Goal: Transaction & Acquisition: Book appointment/travel/reservation

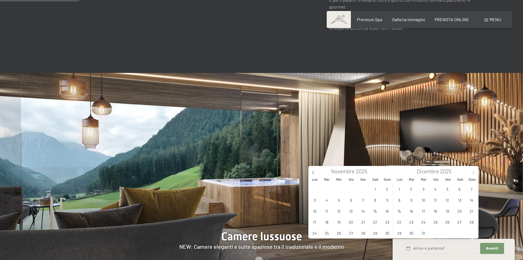
click at [473, 169] on span at bounding box center [473, 170] width 9 height 9
type input "2026"
click at [438, 188] on span "1" at bounding box center [435, 188] width 11 height 11
click at [412, 201] on span "6" at bounding box center [411, 199] width 11 height 11
type input "Gio. 01/01/2026 - Mar. 06/01/2026"
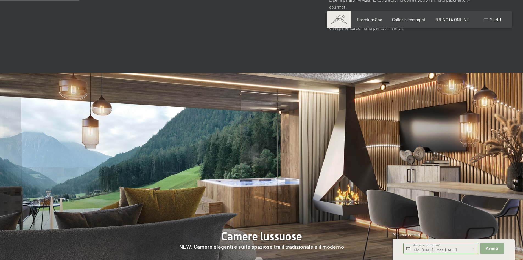
click at [489, 245] on button "Avanti Nascondere i campi dell'indirizzo" at bounding box center [492, 248] width 24 height 11
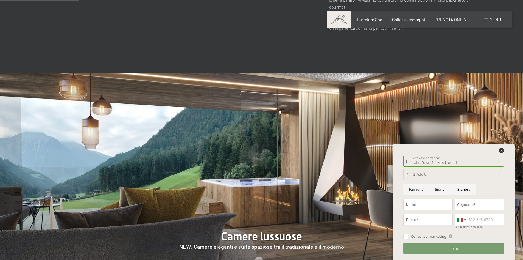
click at [415, 192] on input "Famiglia" at bounding box center [417, 189] width 26 height 11
radio input "true"
click at [502, 152] on icon at bounding box center [501, 150] width 5 height 5
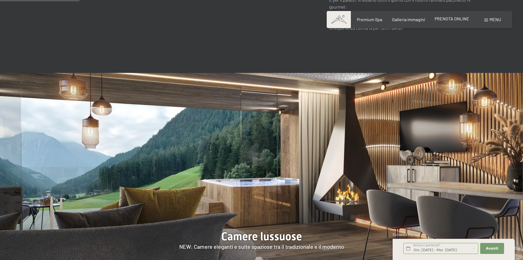
click at [458, 18] on span "PRENOTA ONLINE" at bounding box center [452, 18] width 35 height 5
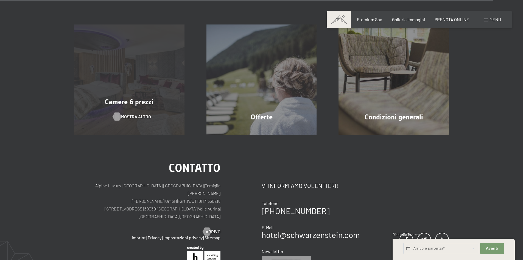
scroll to position [1788, 0]
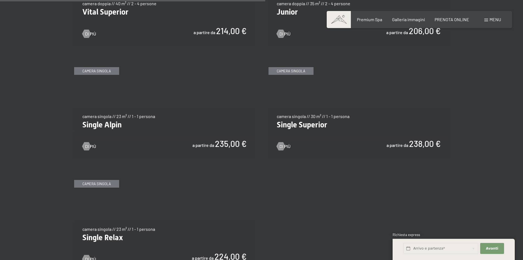
scroll to position [742, 0]
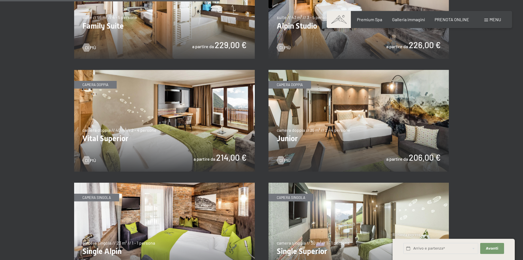
click at [307, 124] on img at bounding box center [359, 121] width 181 height 102
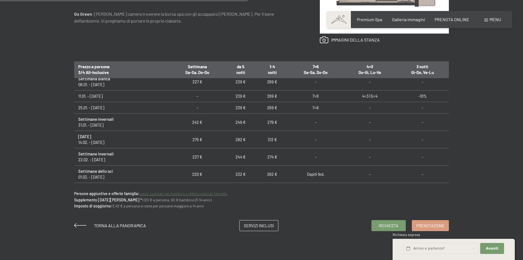
scroll to position [192, 0]
click at [432, 224] on span "Prenotazione" at bounding box center [430, 225] width 28 height 6
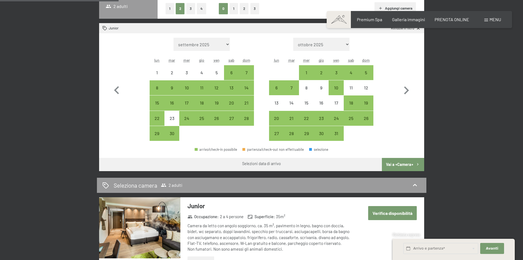
scroll to position [137, 0]
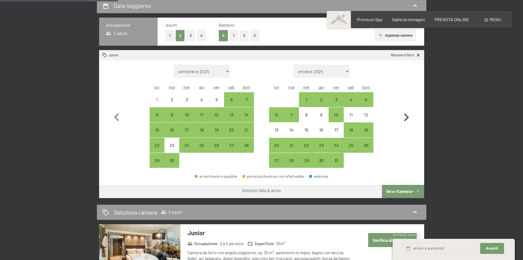
click at [411, 113] on icon "button" at bounding box center [407, 117] width 16 height 16
select select "[DATE]"
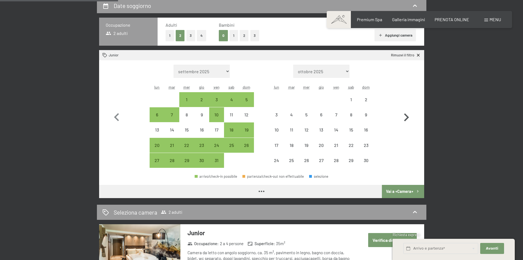
select select "[DATE]"
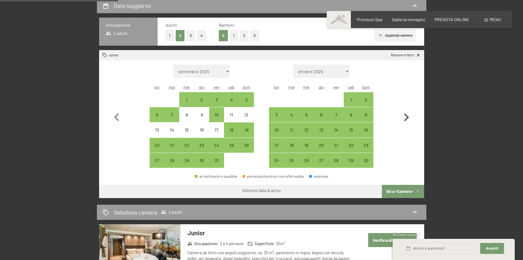
click at [411, 113] on icon "button" at bounding box center [407, 117] width 16 height 16
select select "[DATE]"
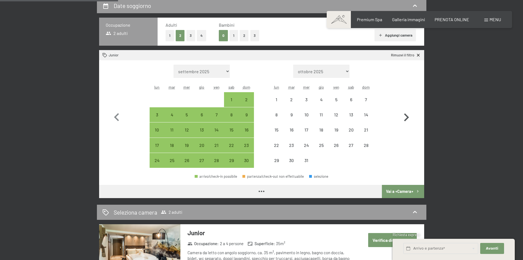
select select "[DATE]"
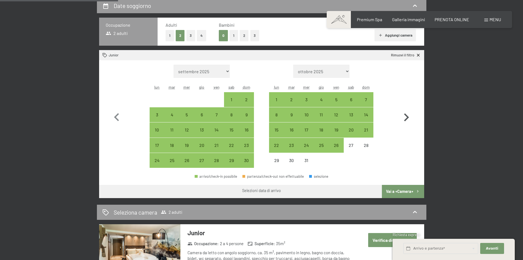
click at [408, 116] on icon "button" at bounding box center [406, 117] width 5 height 8
select select "[DATE]"
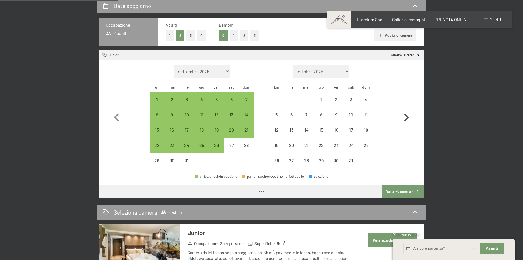
select select "[DATE]"
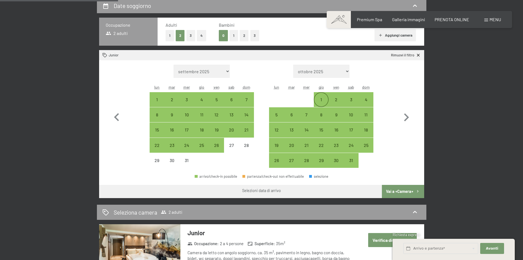
click at [321, 102] on div "1" at bounding box center [322, 104] width 14 height 14
select select "[DATE]"
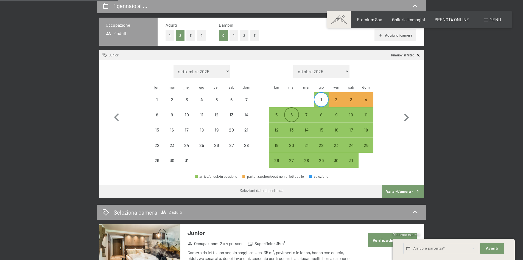
click at [295, 117] on div "6" at bounding box center [292, 119] width 14 height 14
select select "[DATE]"
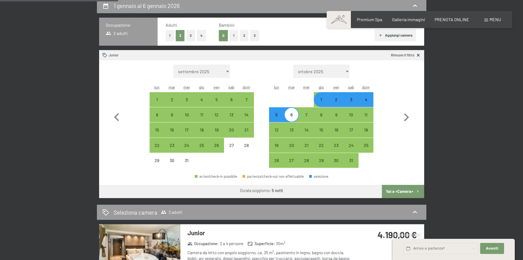
click at [235, 35] on button "1" at bounding box center [234, 35] width 9 height 11
select select "[DATE]"
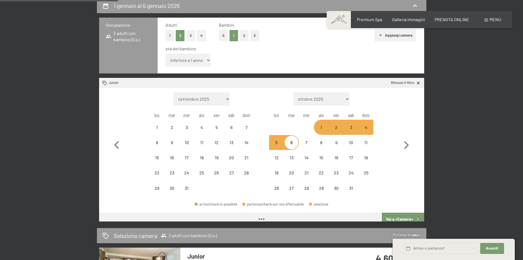
select select "[DATE]"
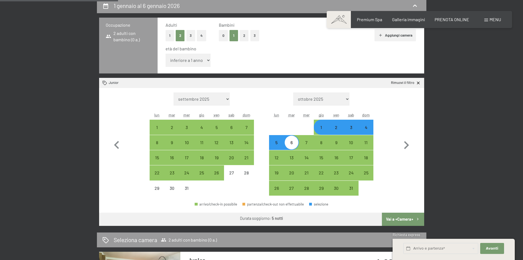
click at [190, 60] on select "inferiore a 1 anno 1 anno 2 anni 3 anni 4 anni 5 anni 6 anni 7 anni 8 anni 9 an…" at bounding box center [188, 60] width 45 height 13
select select "3"
click at [166, 54] on select "inferiore a 1 anno 1 anno 2 anni 3 anni 4 anni 5 anni 6 anni 7 anni 8 anni 9 an…" at bounding box center [188, 60] width 45 height 13
select select "[DATE]"
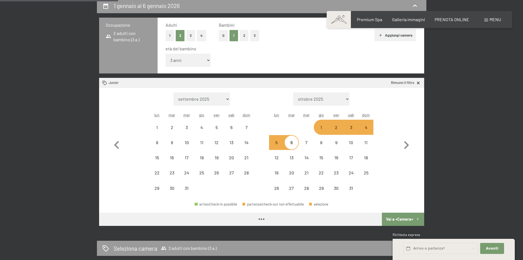
select select "[DATE]"
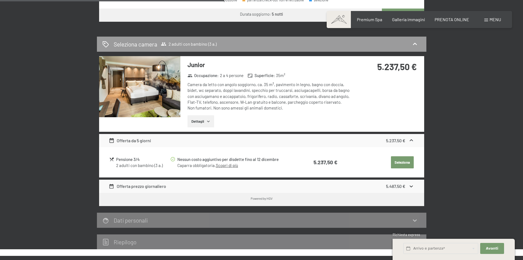
scroll to position [412, 0]
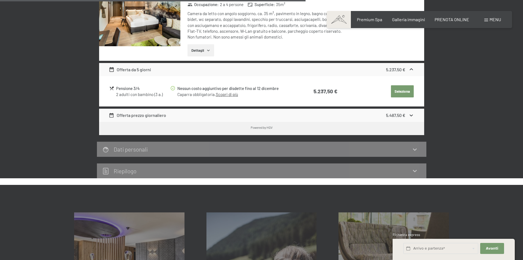
click at [396, 115] on strong "5.487,50 €" at bounding box center [395, 114] width 19 height 5
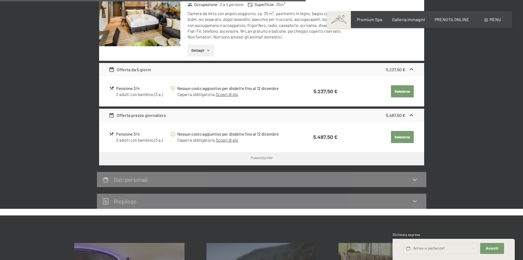
click at [232, 95] on link "Scopri di più" at bounding box center [227, 94] width 22 height 5
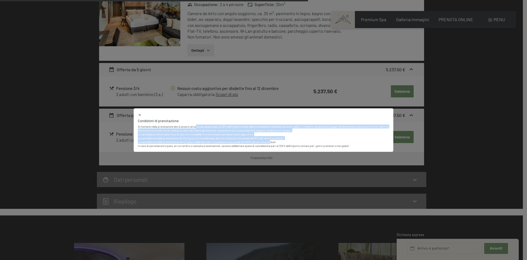
drag, startPoint x: 197, startPoint y: 126, endPoint x: 272, endPoint y: 140, distance: 76.5
click at [272, 140] on div "Al momento della prenotazione dovrà essere versata una caparra pari al 30% dell…" at bounding box center [264, 135] width 252 height 24
click at [272, 140] on p "Non è previsto un diritto di recesso ai sensi del Codice del Consumo, nonostant…" at bounding box center [264, 137] width 252 height 19
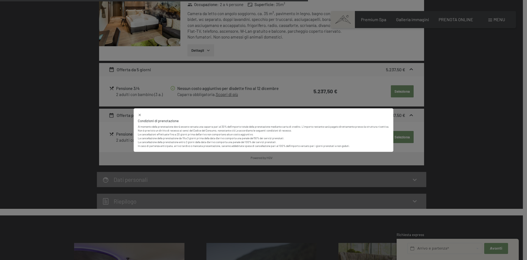
click at [463, 120] on div "Condizioni di prenotazione Al momento della prenotazione dovrà essere versata u…" at bounding box center [263, 130] width 527 height 260
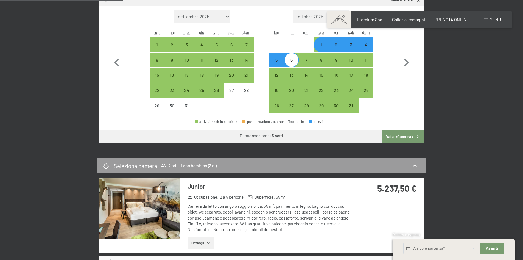
scroll to position [82, 0]
